Goal: Complete application form: Complete application form

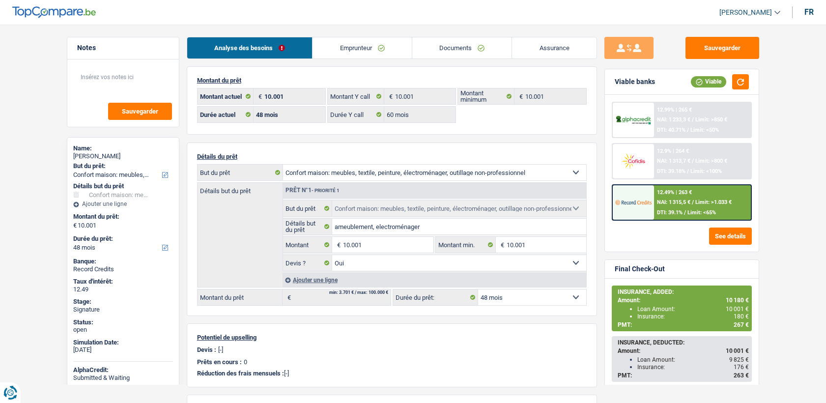
select select "household"
select select "48"
select select "60"
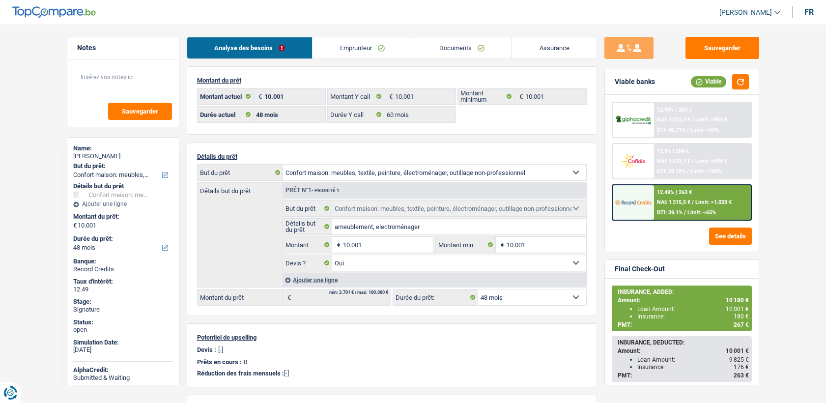
select select "household"
select select "yes"
select select "48"
select select "worker"
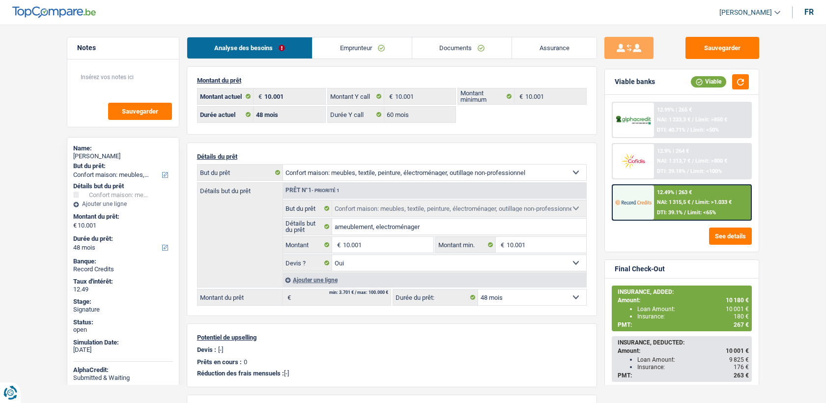
select select "netSalary"
select select "mealVouchers"
drag, startPoint x: 0, startPoint y: 0, endPoint x: 359, endPoint y: 54, distance: 363.3
click at [359, 89] on label "Montant Y call" at bounding box center [356, 96] width 57 height 16
click at [359, 53] on link "Emprunteur" at bounding box center [362, 47] width 99 height 21
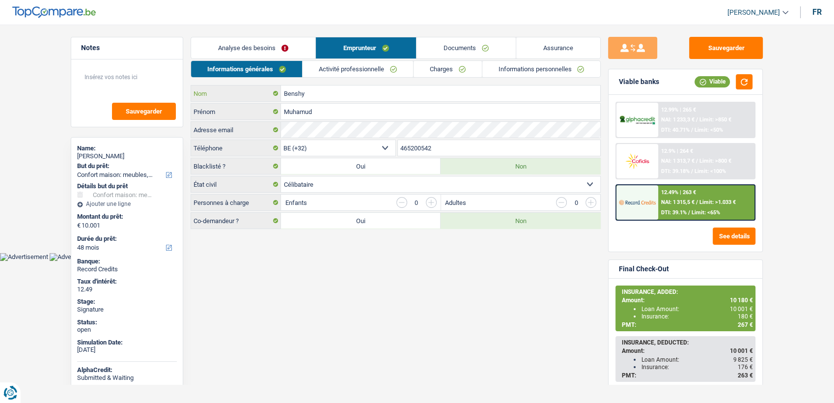
click at [359, 92] on input "Benshy" at bounding box center [440, 94] width 319 height 16
click at [360, 67] on link "Activité professionnelle" at bounding box center [358, 69] width 111 height 16
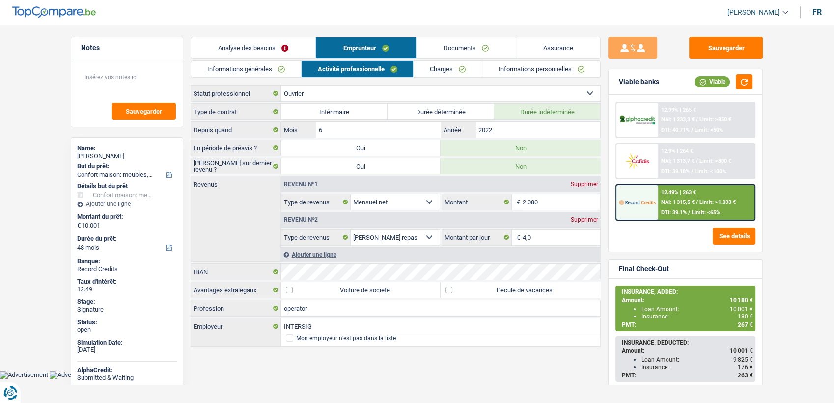
click at [472, 61] on link "Charges" at bounding box center [448, 69] width 68 height 16
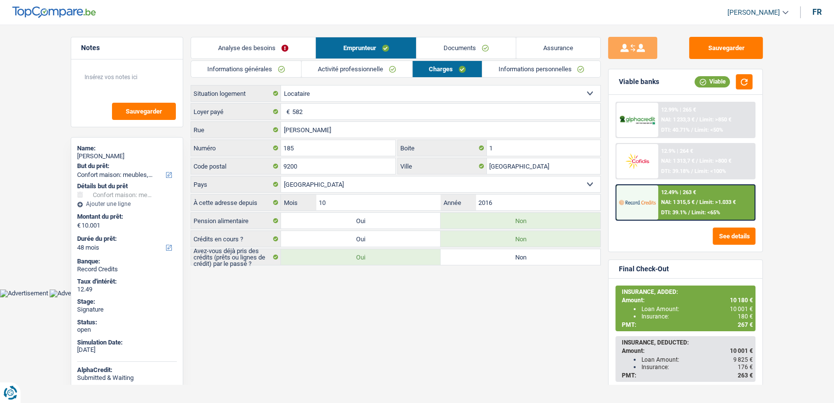
click at [512, 69] on link "Informations personnelles" at bounding box center [542, 69] width 118 height 16
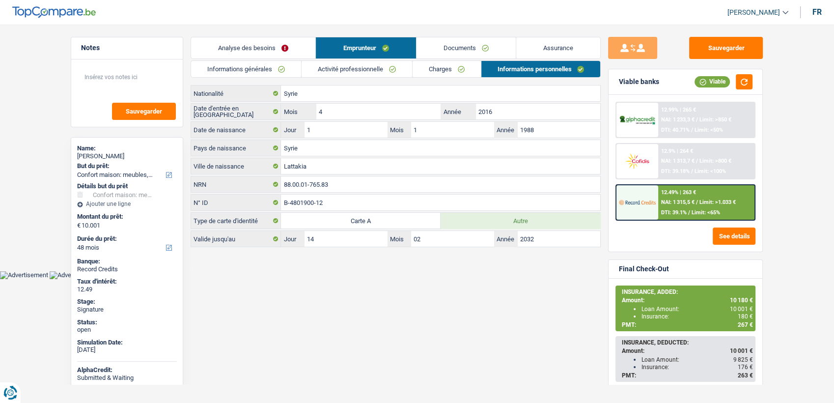
click at [416, 59] on div "Analyse des besoins Emprunteur Documents Assurance Montant du prêt 10.001 € Mon…" at bounding box center [396, 142] width 410 height 210
click at [413, 70] on link "Charges" at bounding box center [447, 69] width 68 height 16
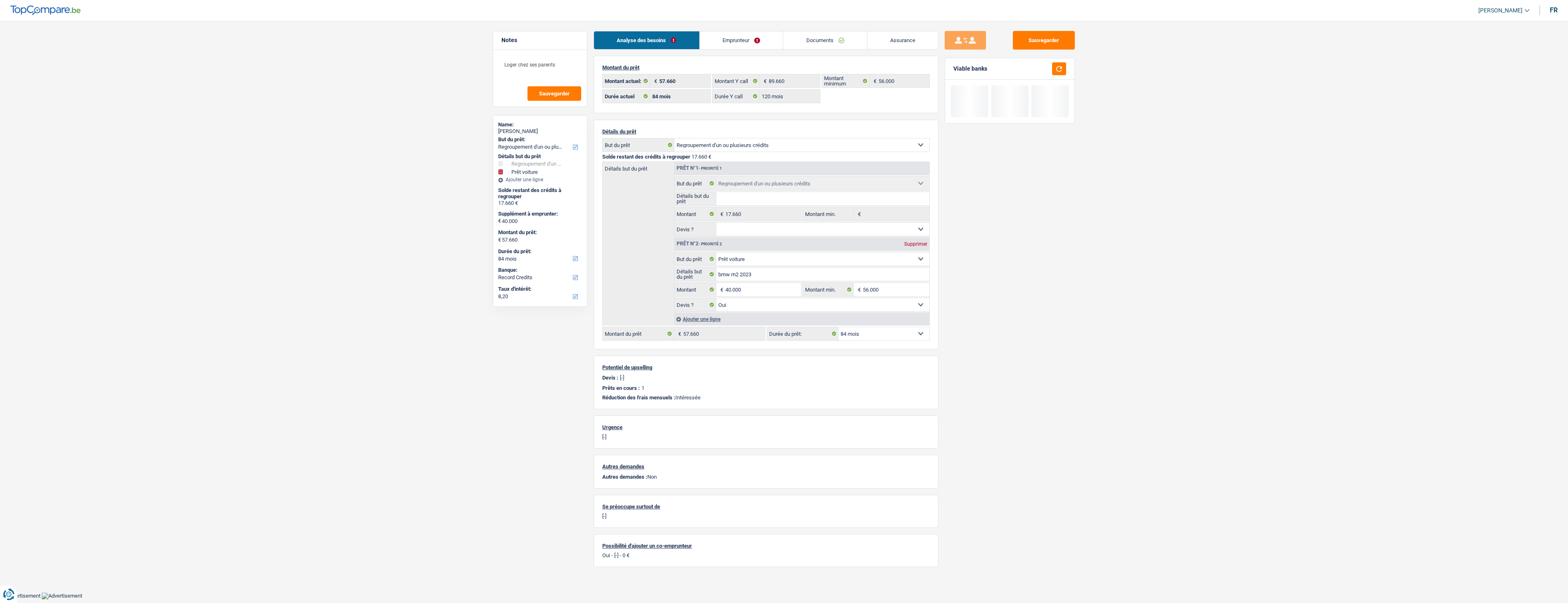
select select "refinancing"
select select "car"
select select "84"
select select "record credits"
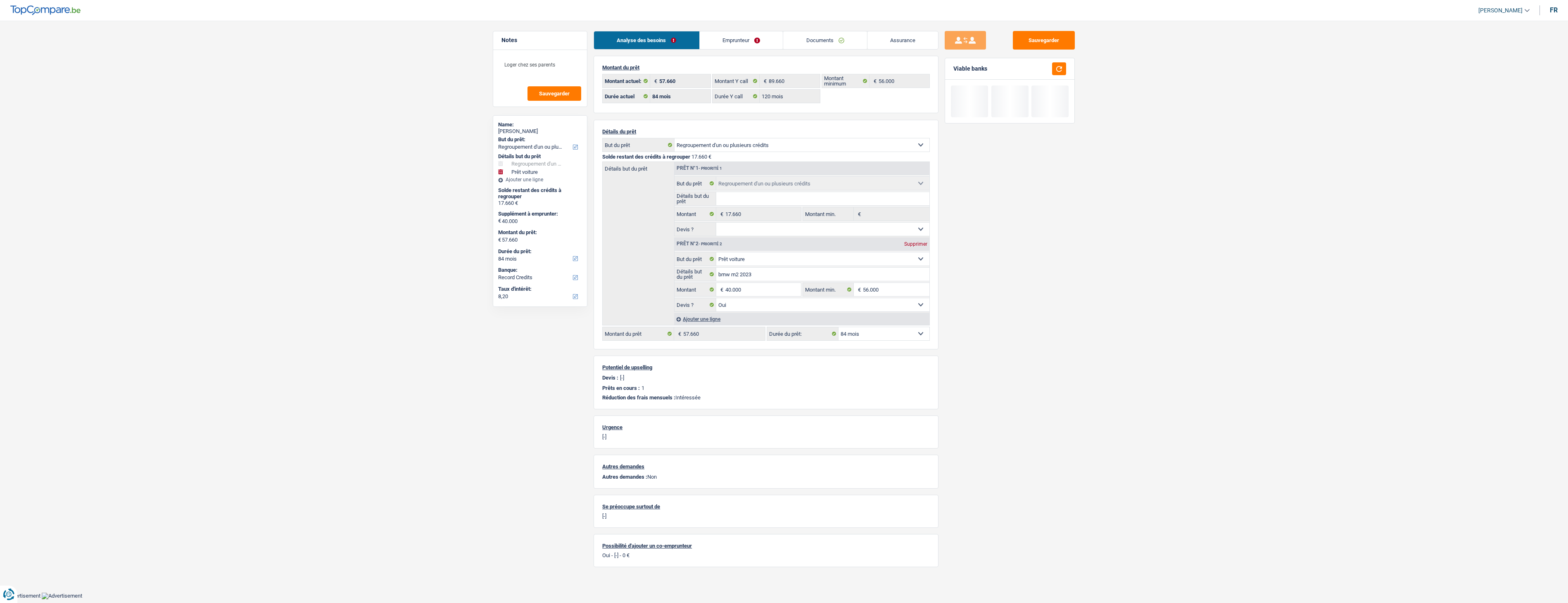
select select "84"
select select "120"
select select "refinancing"
select select "car"
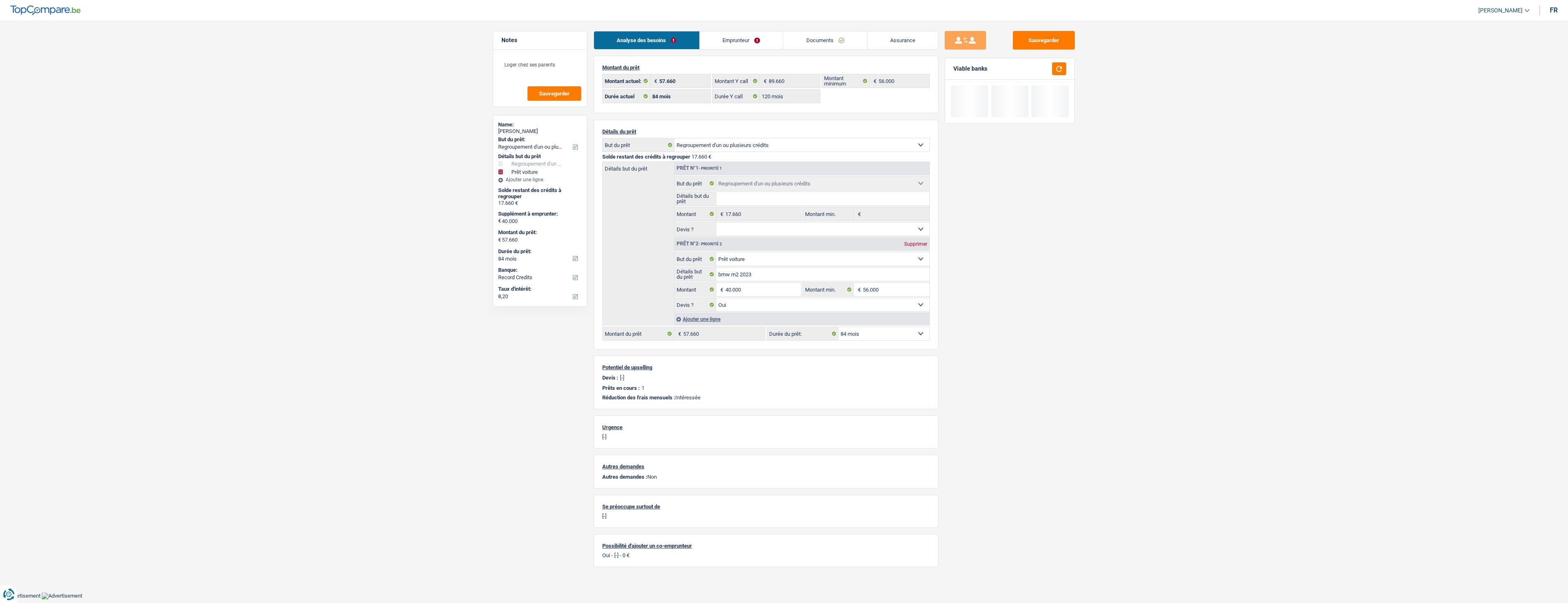
select select "yes"
select select "84"
select select "liveWithParents"
select select "BE"
select select "carLoan"
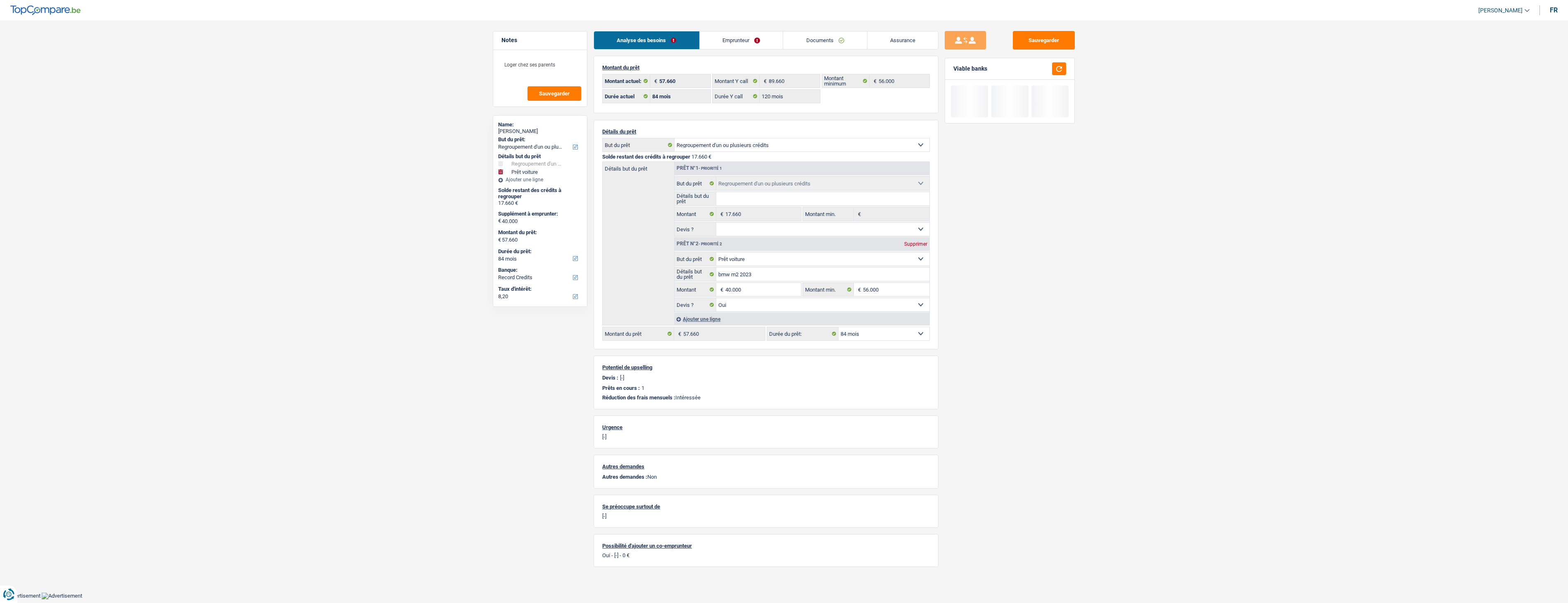
select select "60"
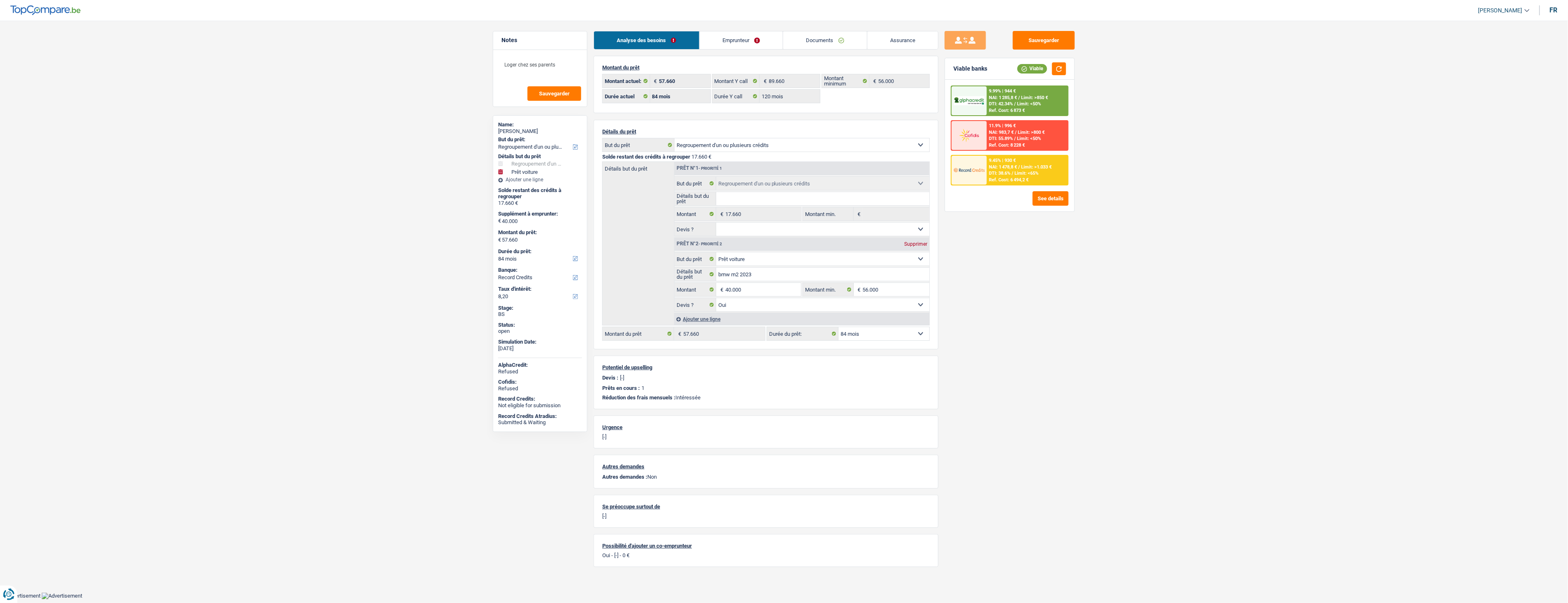
click at [753, 37] on link "Emprunteur" at bounding box center [741, 39] width 83 height 18
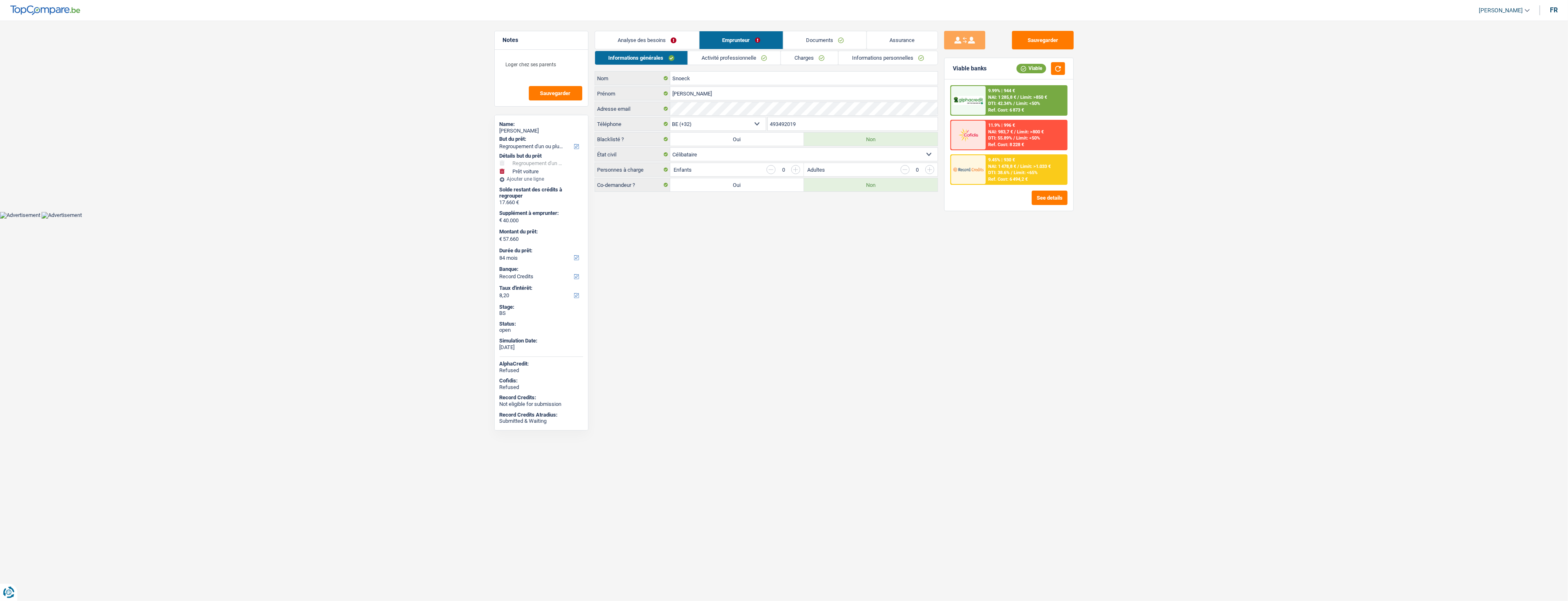
click at [741, 66] on div "Informations générales Activité professionnelle Charges Informations personnell…" at bounding box center [766, 121] width 343 height 141
click at [741, 59] on link "Activité professionnelle" at bounding box center [734, 58] width 93 height 13
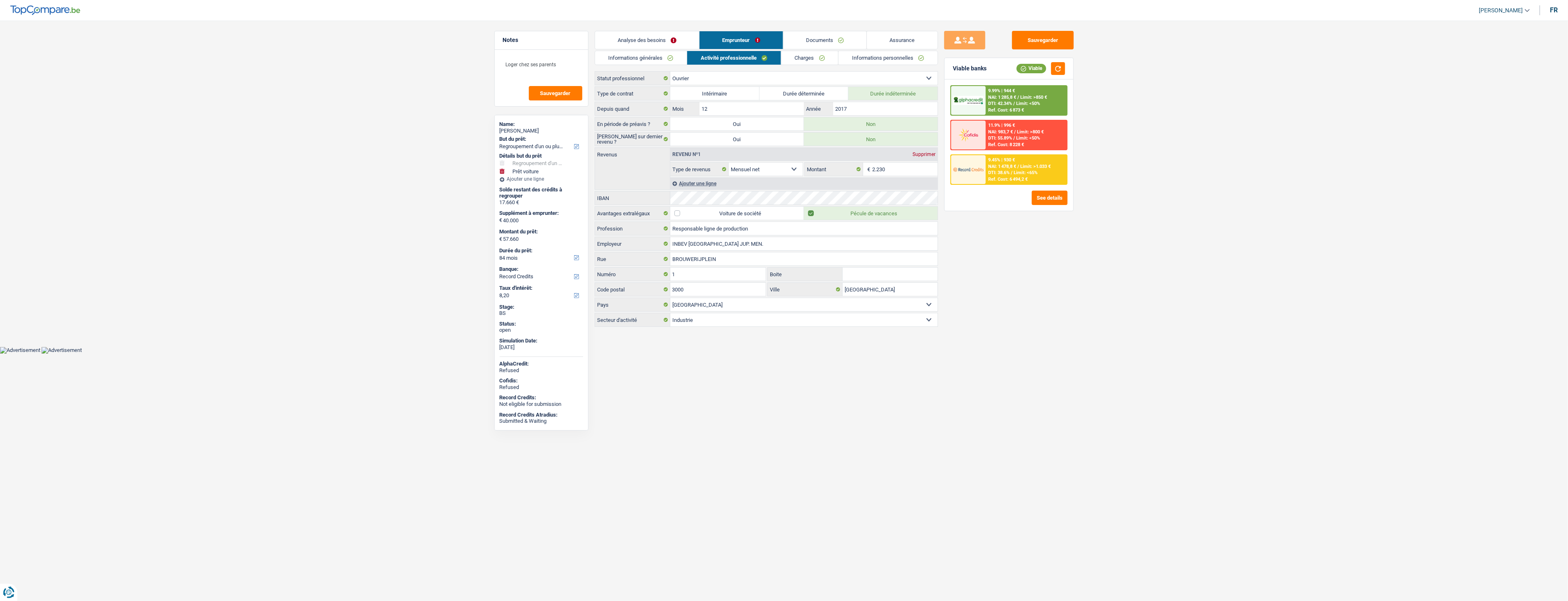
click at [783, 59] on link "Charges" at bounding box center [810, 58] width 57 height 13
